Goal: Find specific page/section: Find specific page/section

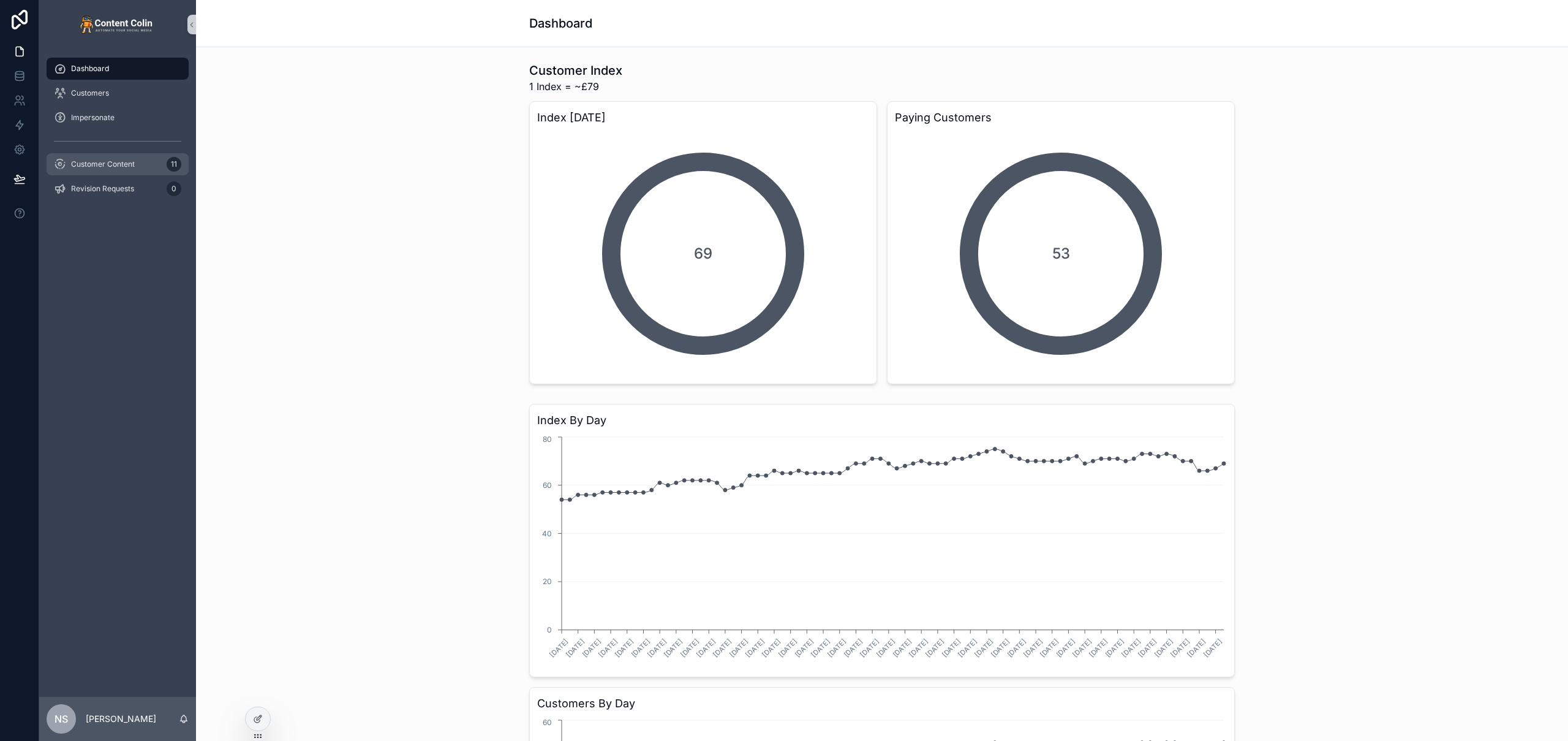
click at [130, 163] on span "Customer Content" at bounding box center [103, 163] width 64 height 10
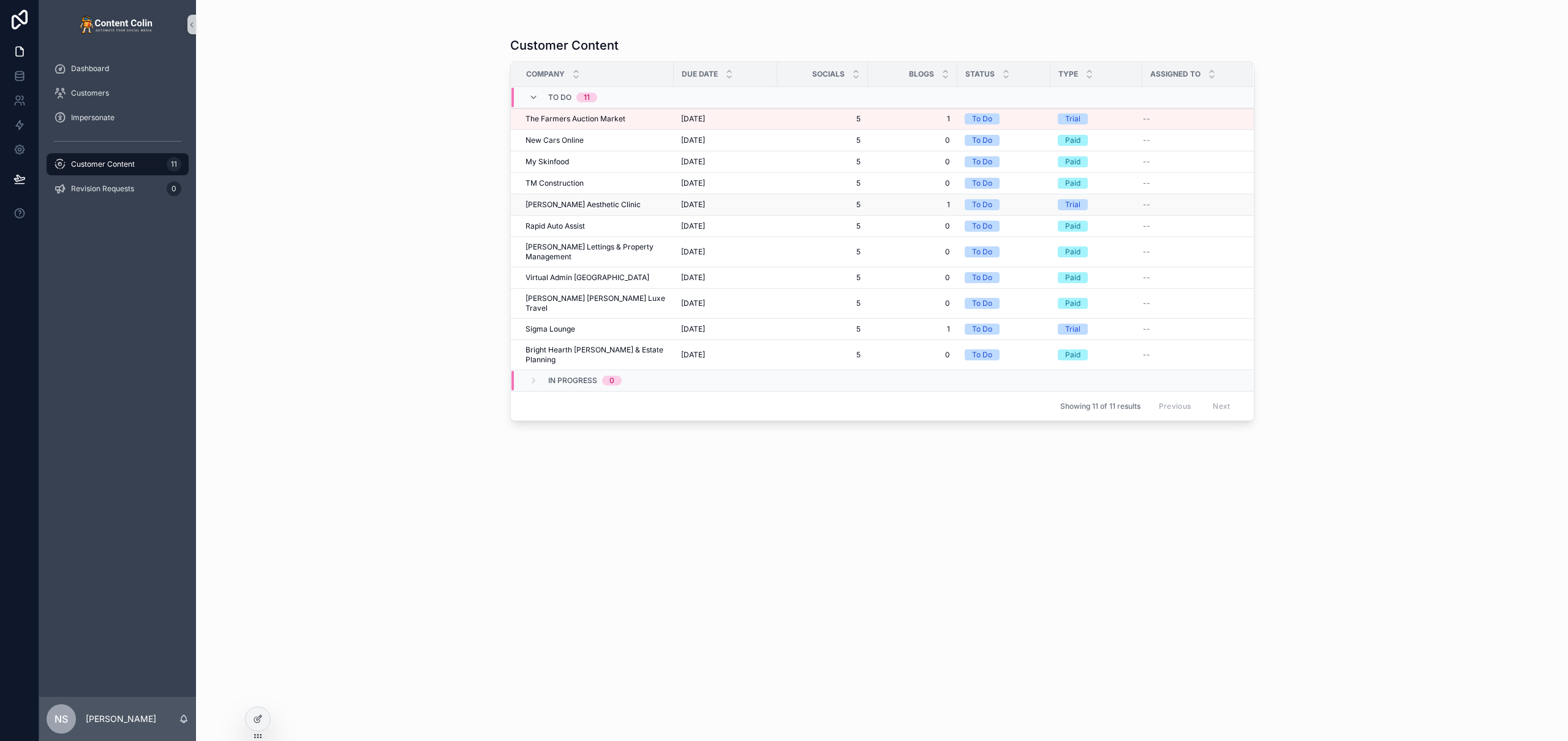
click at [652, 208] on div "[PERSON_NAME] Aesthetic Clinic Farham Aesthetic Clinic" at bounding box center [596, 204] width 141 height 10
